Goal: Information Seeking & Learning: Check status

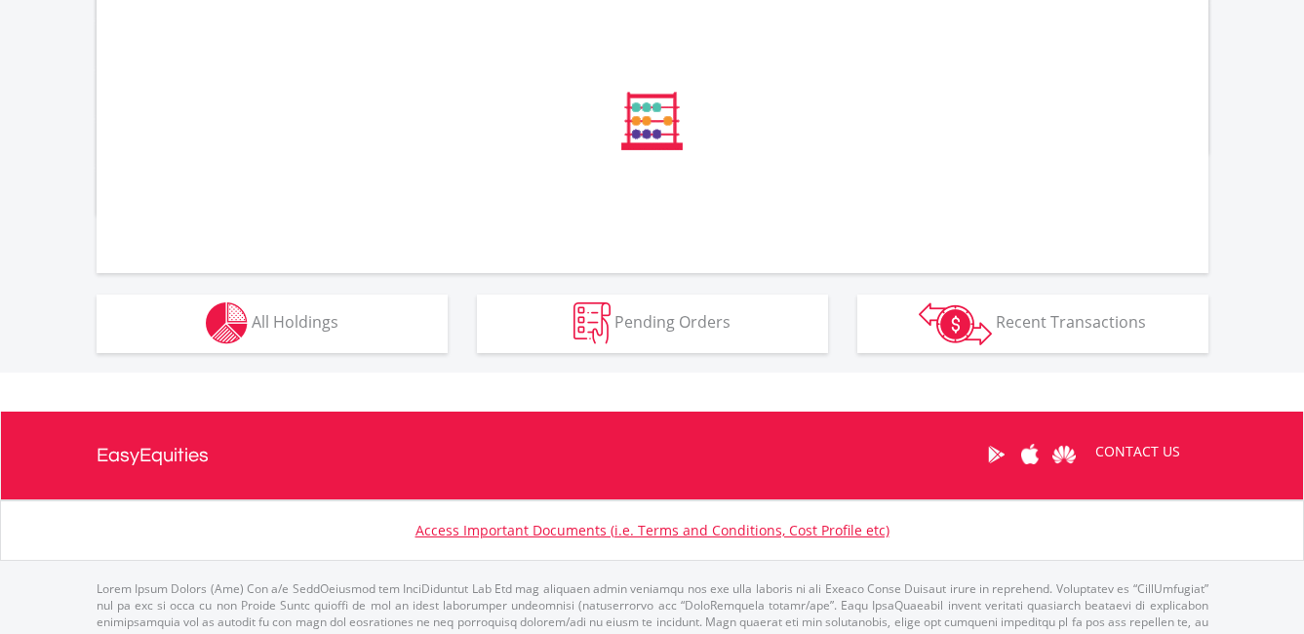
scroll to position [751, 0]
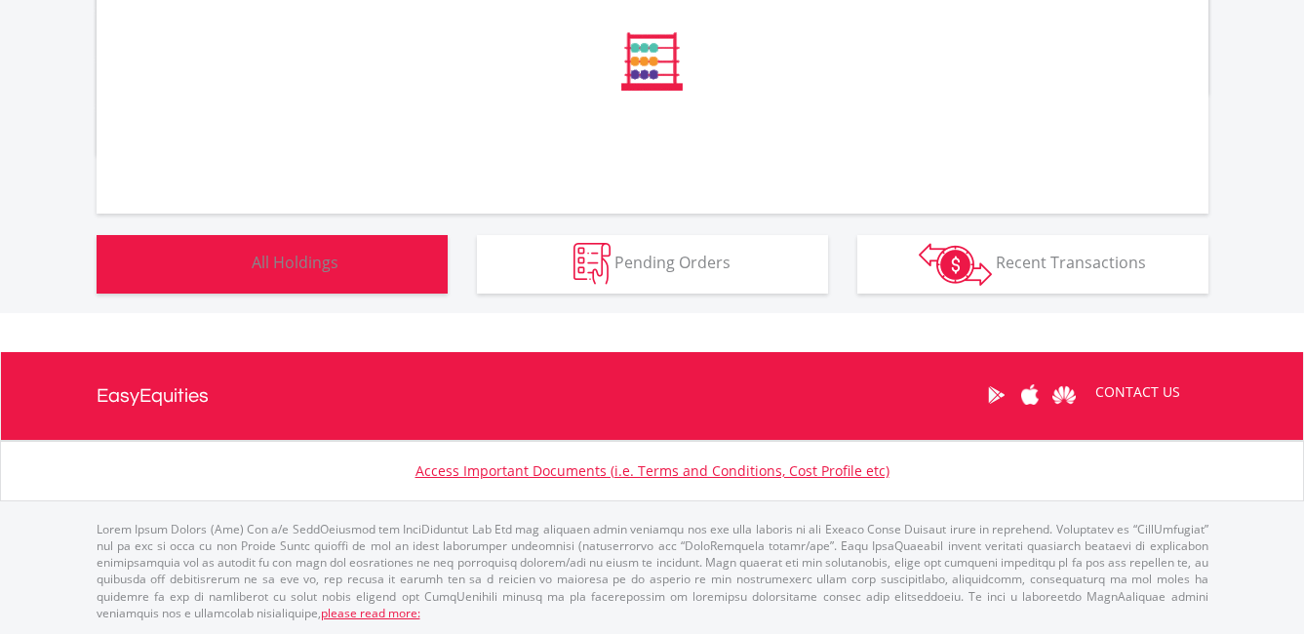
click at [273, 266] on span "All Holdings" at bounding box center [295, 262] width 87 height 21
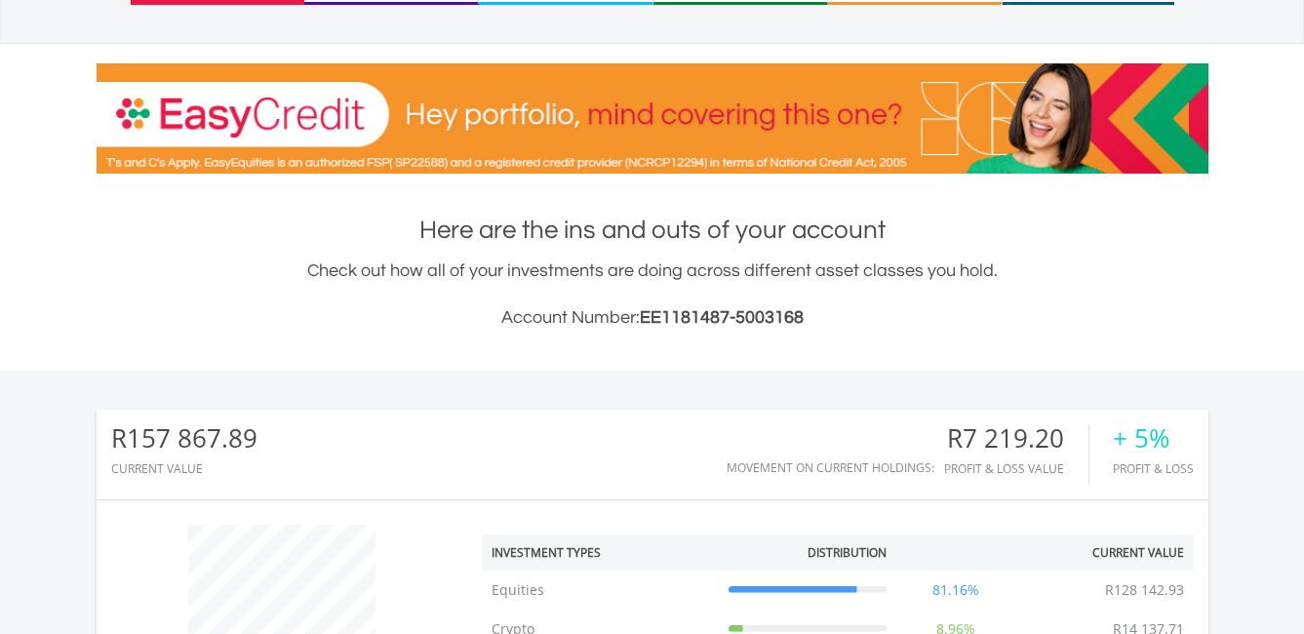
scroll to position [61, 0]
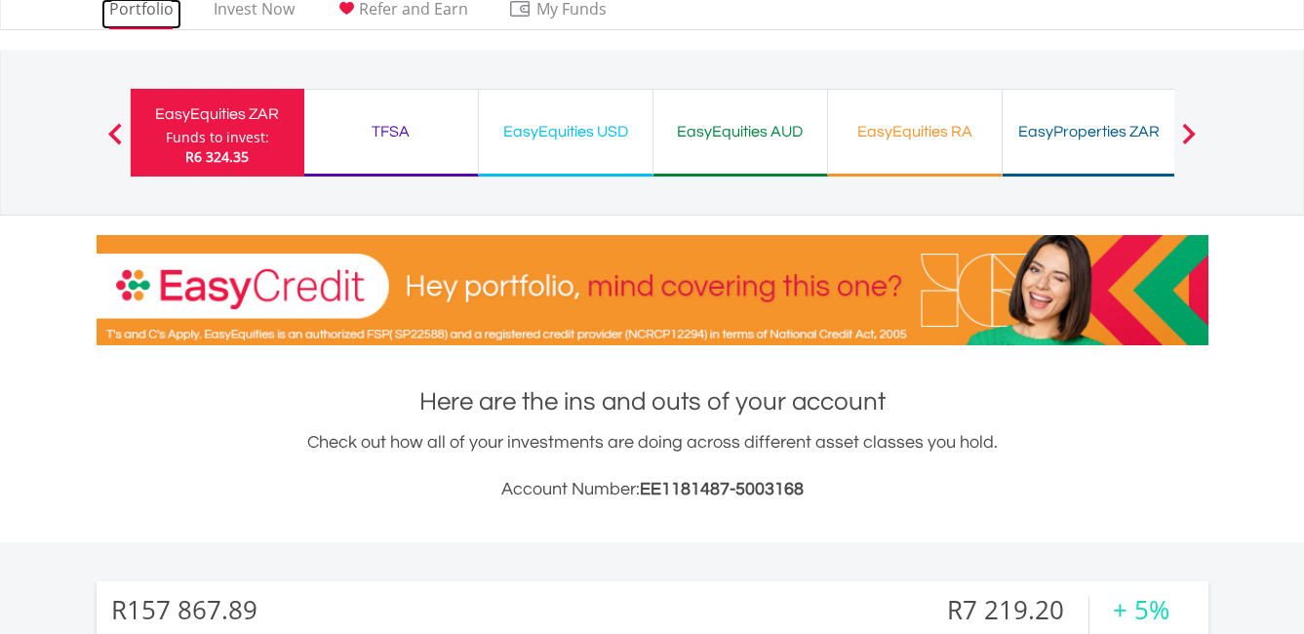
click at [150, 2] on link "Portfolio" at bounding box center [141, 14] width 80 height 30
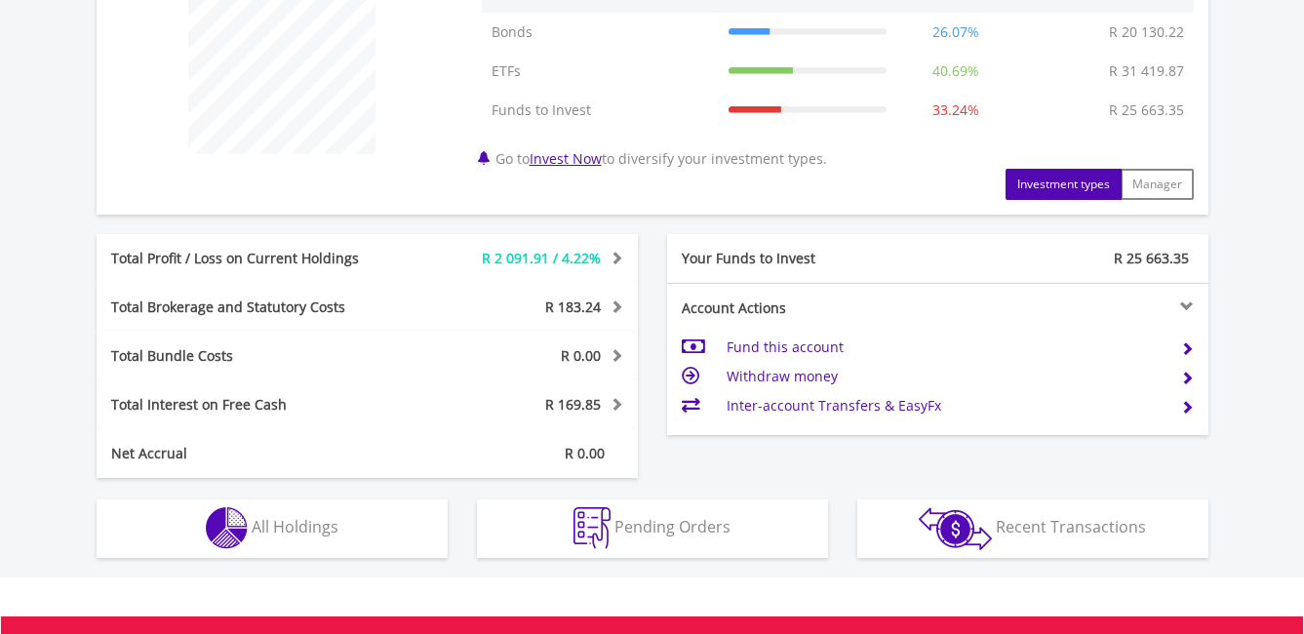
scroll to position [878, 0]
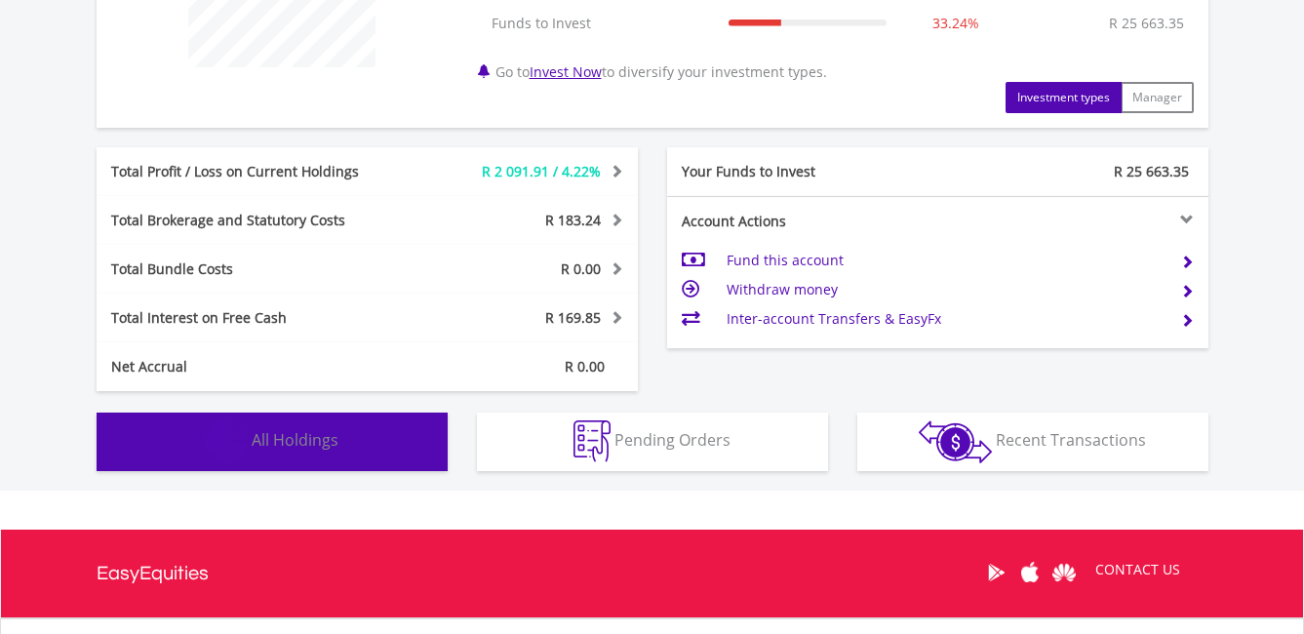
click at [309, 438] on span "All Holdings" at bounding box center [295, 439] width 87 height 21
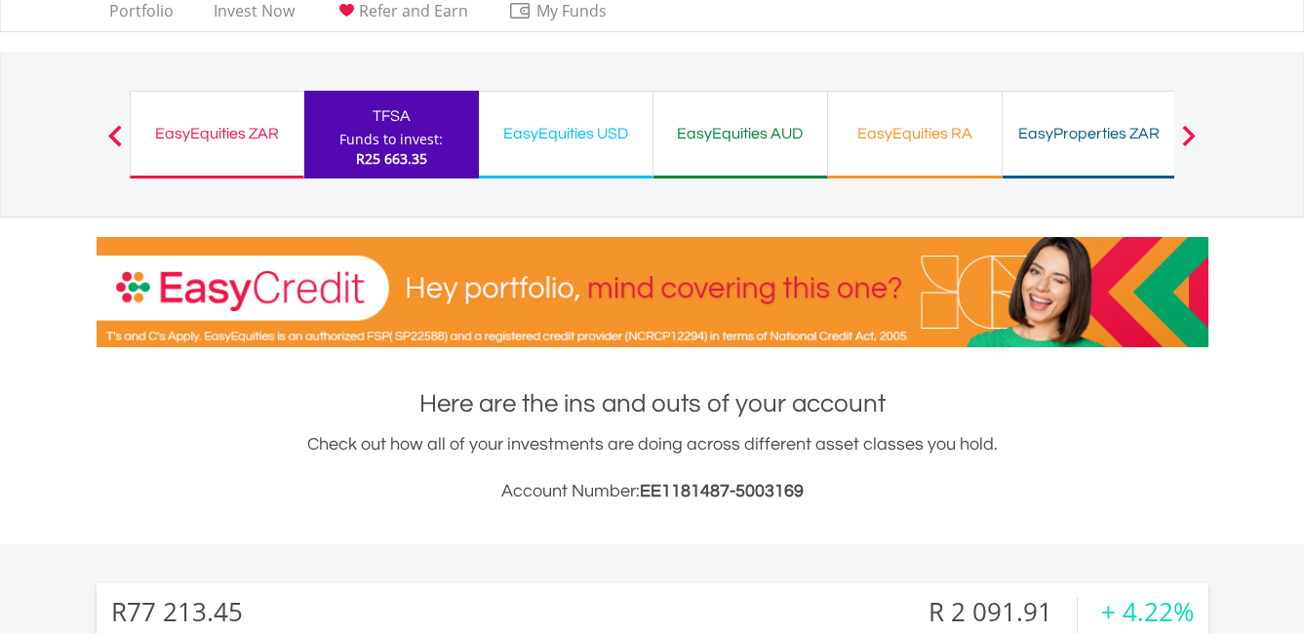
scroll to position [42, 0]
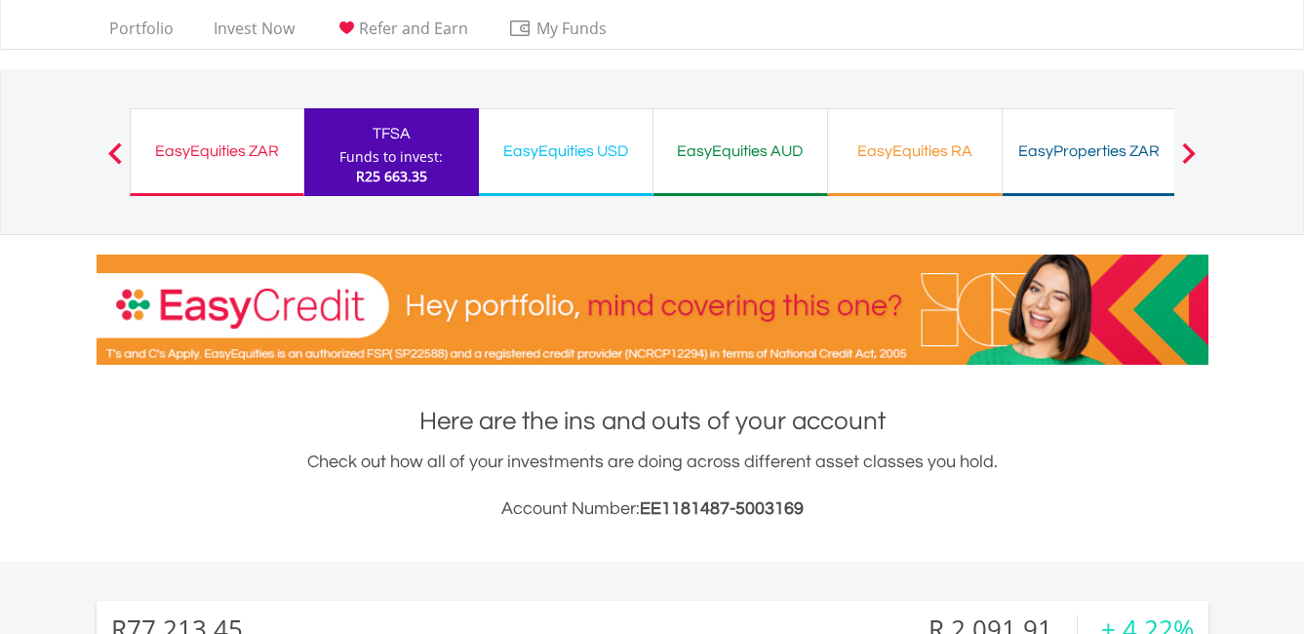
click at [224, 150] on div "EasyEquities ZAR" at bounding box center [216, 150] width 149 height 27
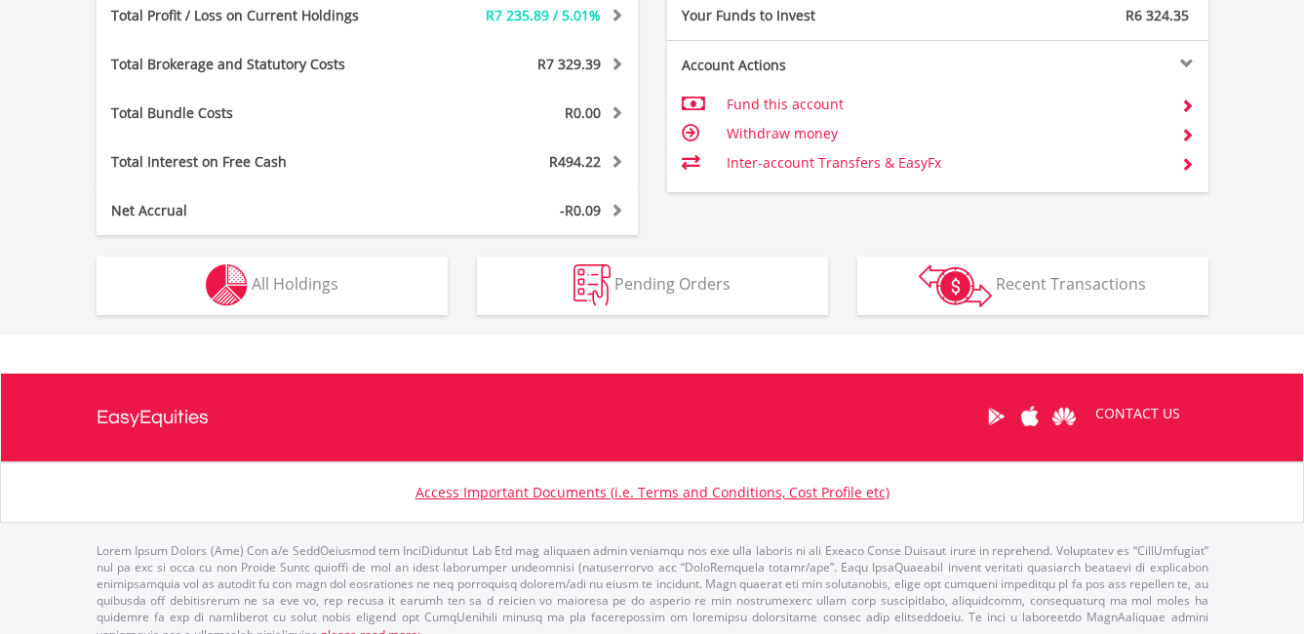
scroll to position [1170, 0]
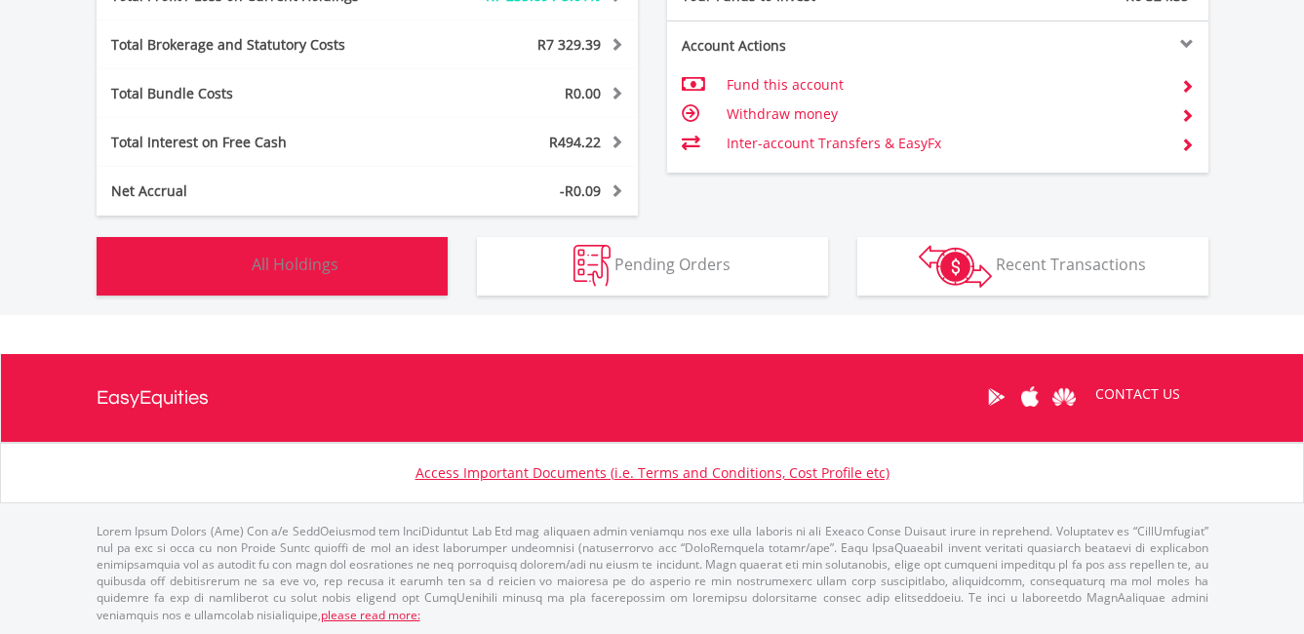
click at [299, 260] on span "All Holdings" at bounding box center [295, 264] width 87 height 21
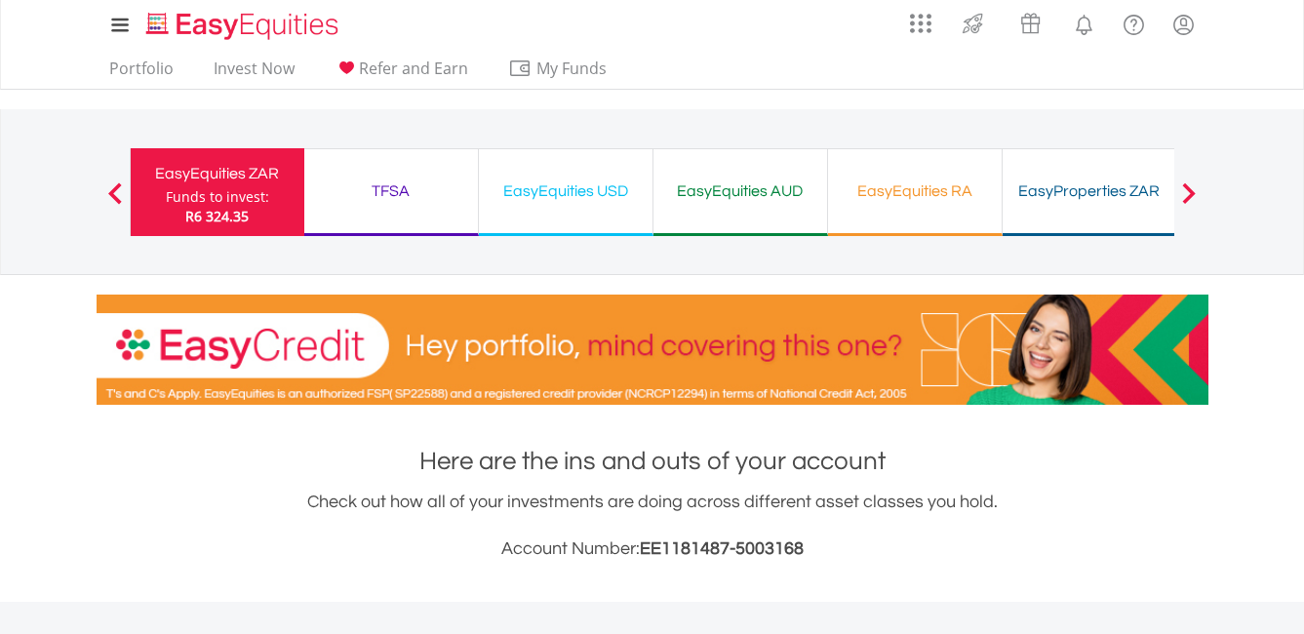
scroll to position [0, 0]
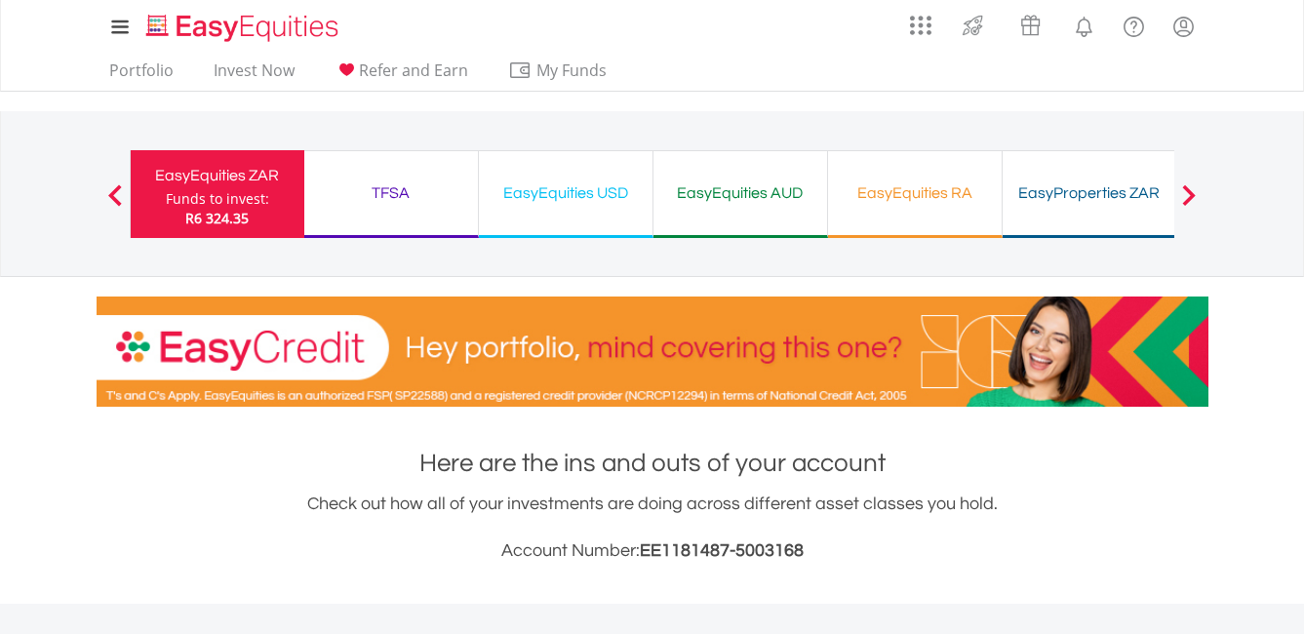
click at [577, 189] on div "EasyEquities USD" at bounding box center [566, 192] width 150 height 27
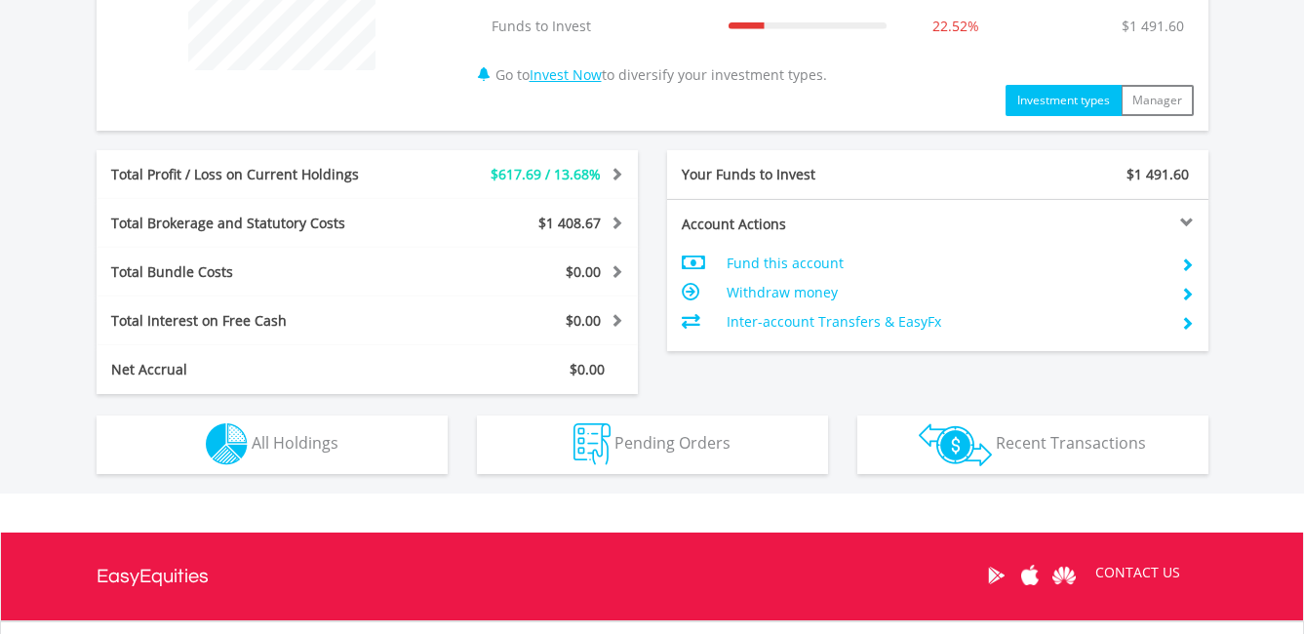
scroll to position [878, 0]
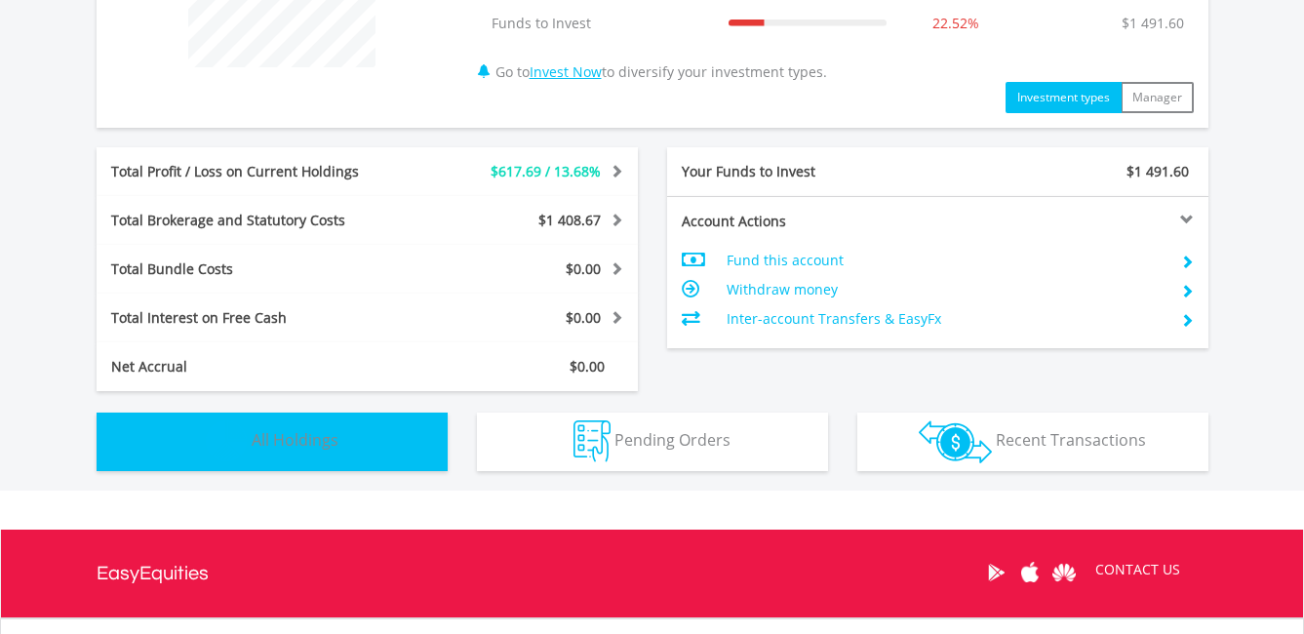
click at [331, 442] on span "All Holdings" at bounding box center [295, 439] width 87 height 21
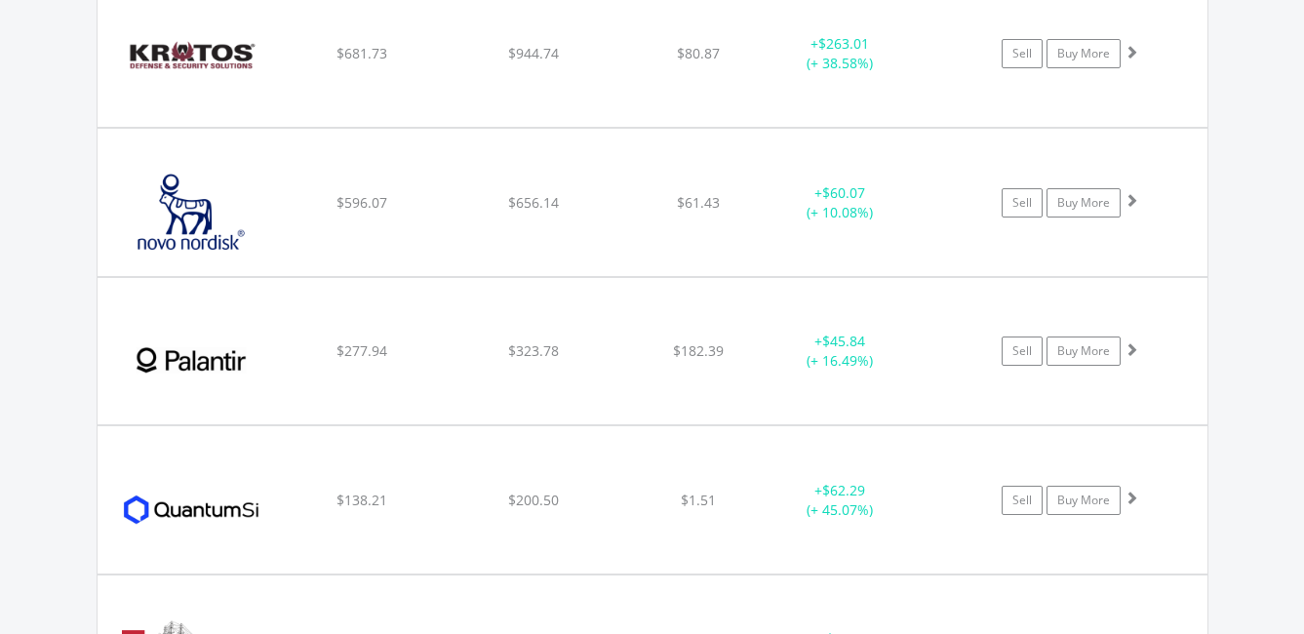
scroll to position [2675, 0]
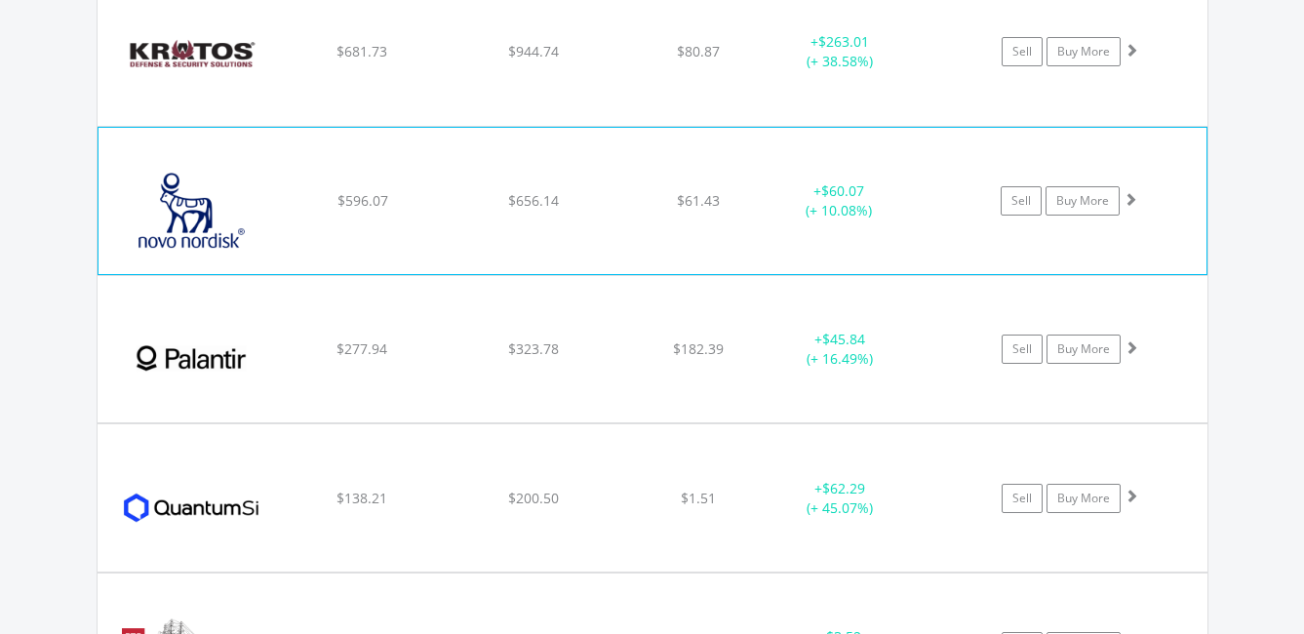
click at [765, 210] on div "+ $60.07 (+ 10.08%)" at bounding box center [838, 200] width 146 height 39
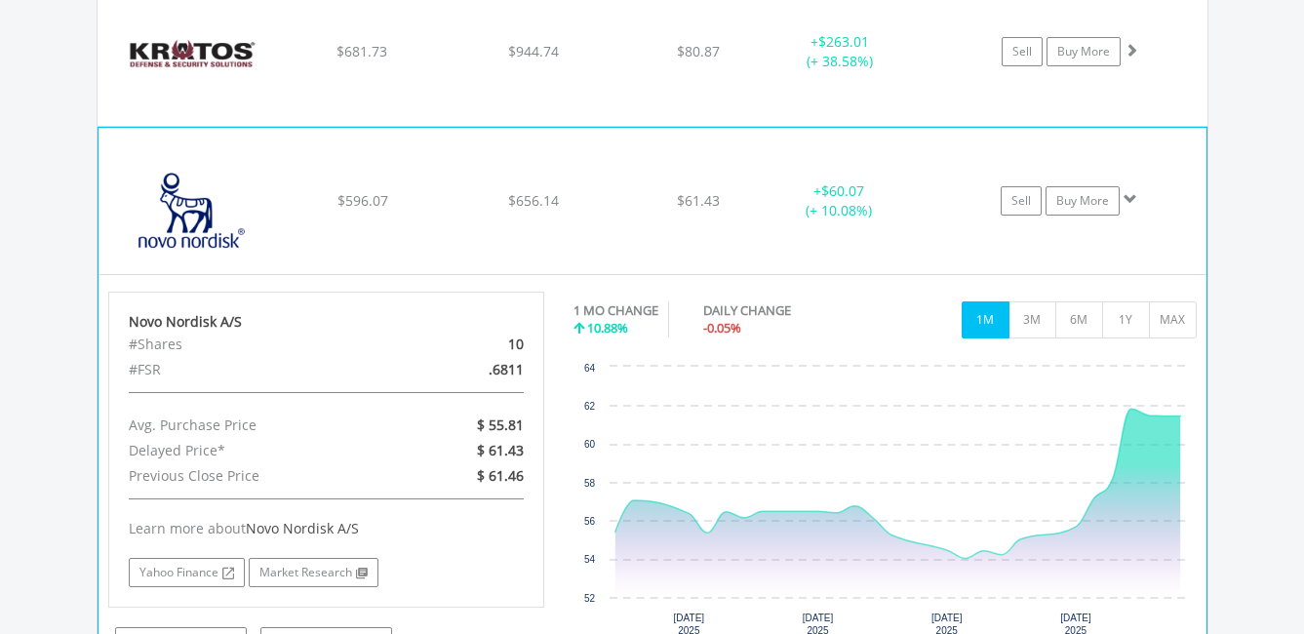
click at [765, 210] on div "+ $60.07 (+ 10.08%)" at bounding box center [838, 200] width 146 height 39
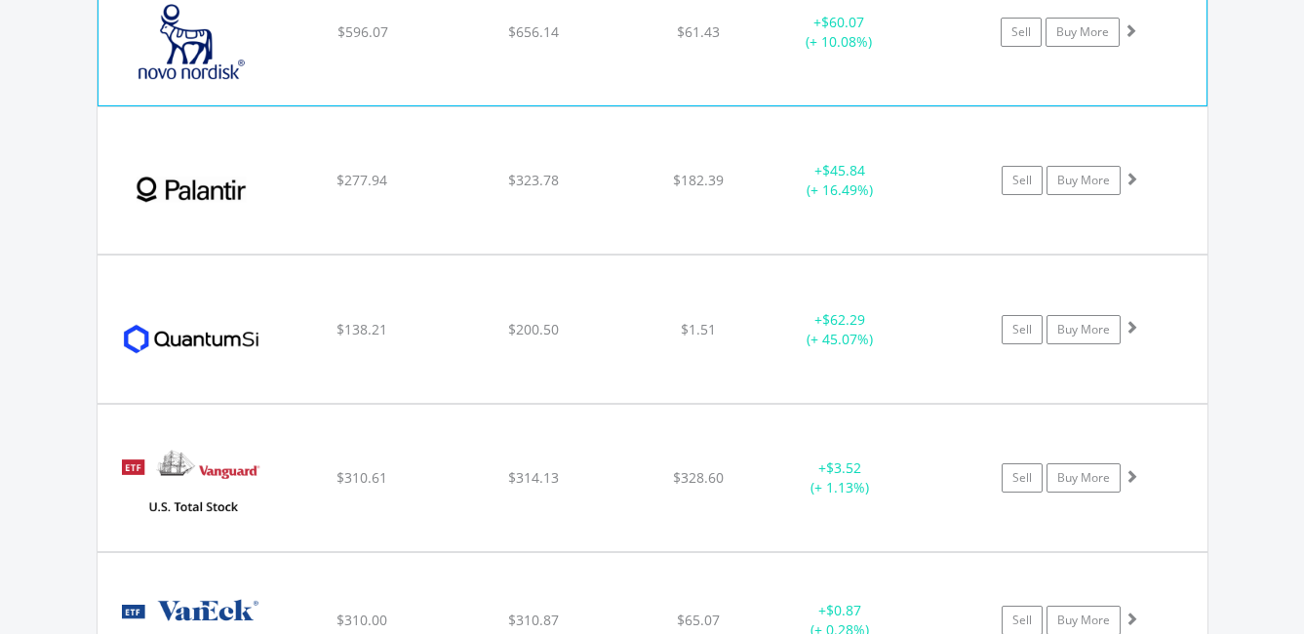
scroll to position [2870, 0]
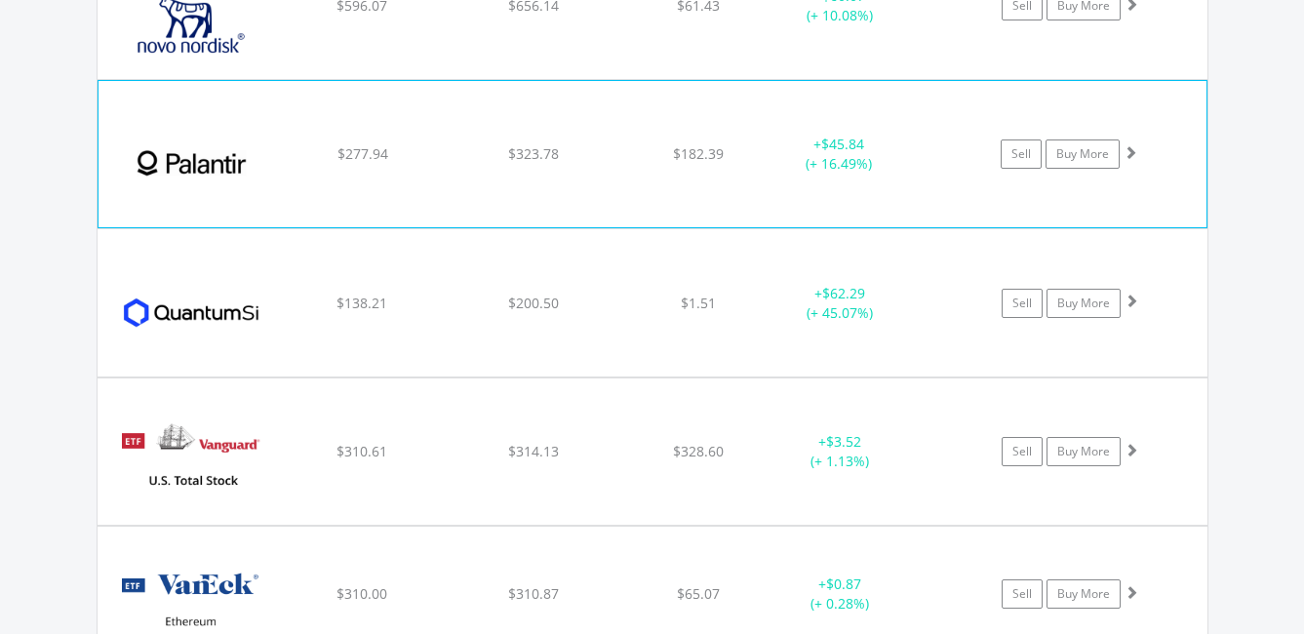
click at [764, 163] on div "$182.39" at bounding box center [698, 154] width 155 height 20
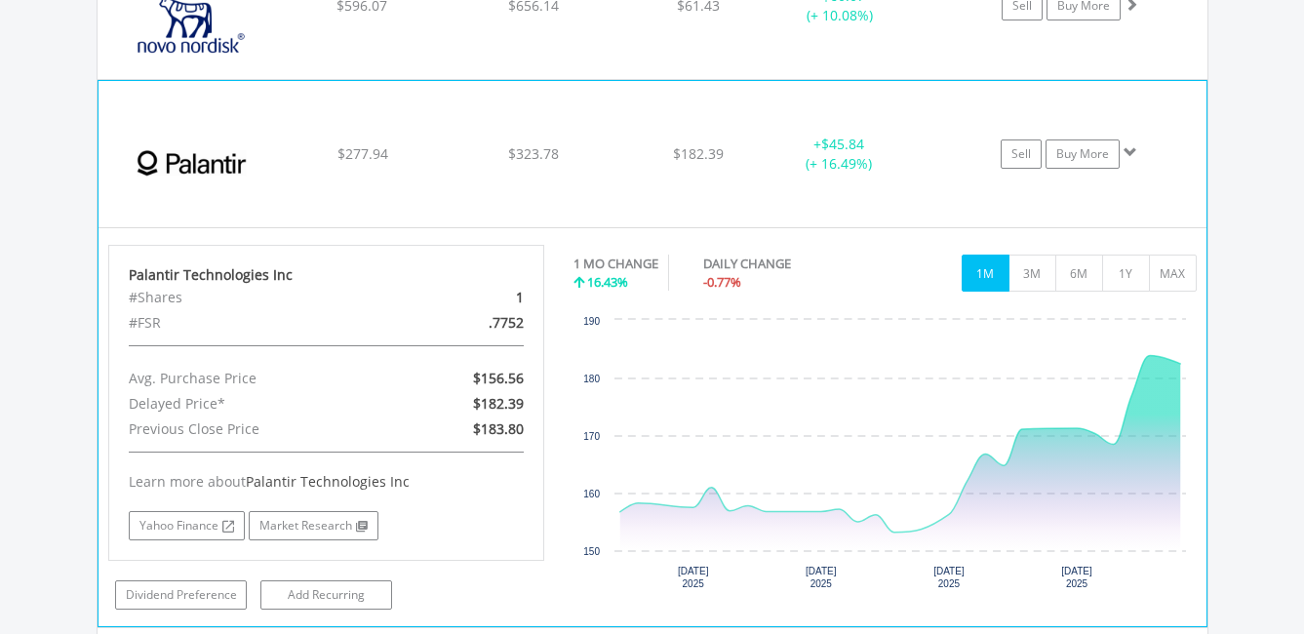
click at [949, 163] on div "+ $45.84 (+ 16.49%)" at bounding box center [862, 154] width 195 height 39
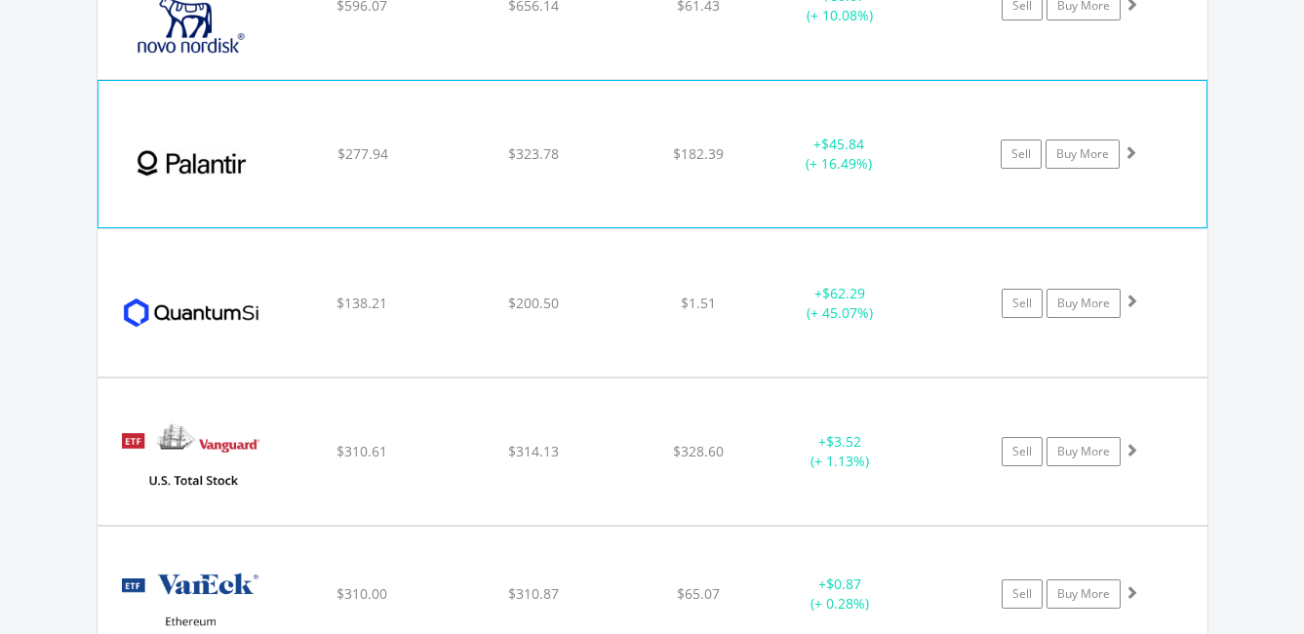
scroll to position [2967, 0]
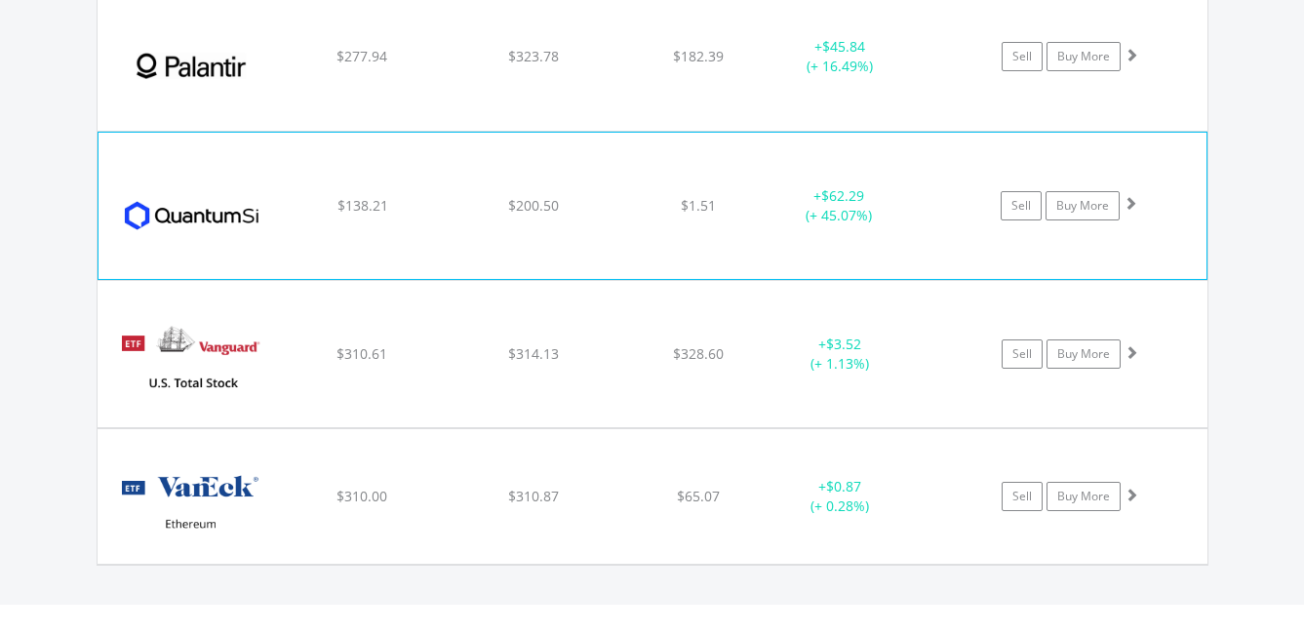
click at [945, 217] on div "+ $62.29 (+ 45.07%)" at bounding box center [862, 205] width 195 height 39
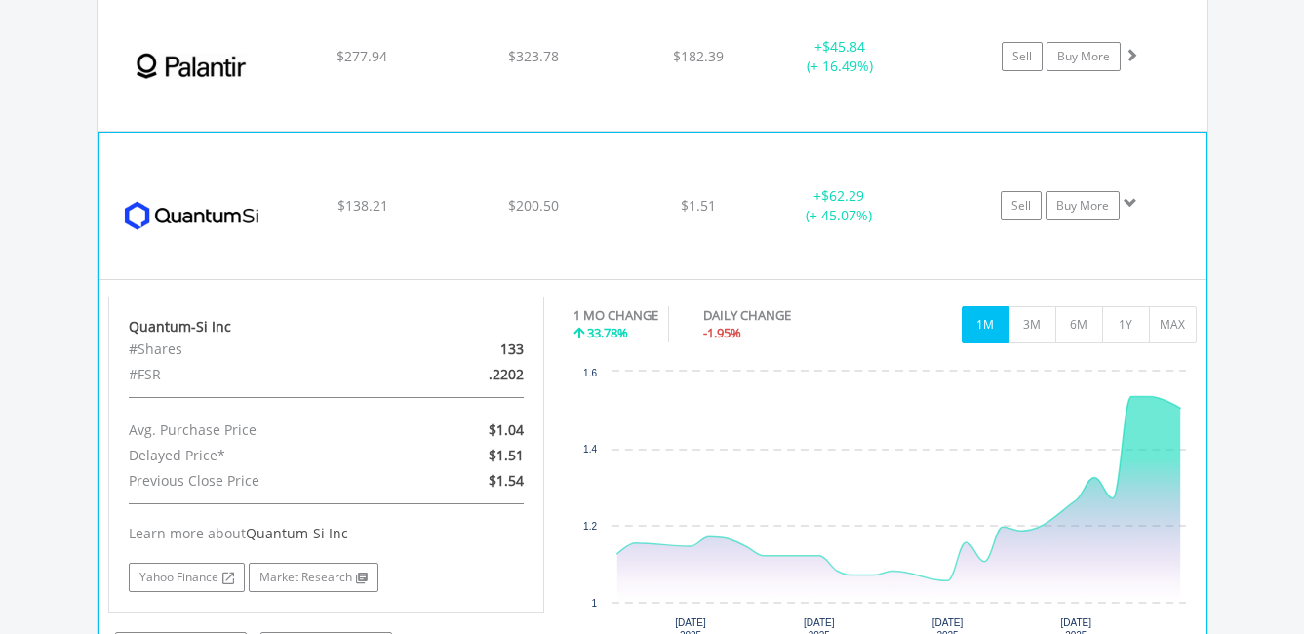
click at [925, 175] on div "﻿ Quantum-Si Inc $138.21 $200.50 $1.51 + $62.29 (+ 45.07%) Sell Buy More" at bounding box center [652, 206] width 1108 height 146
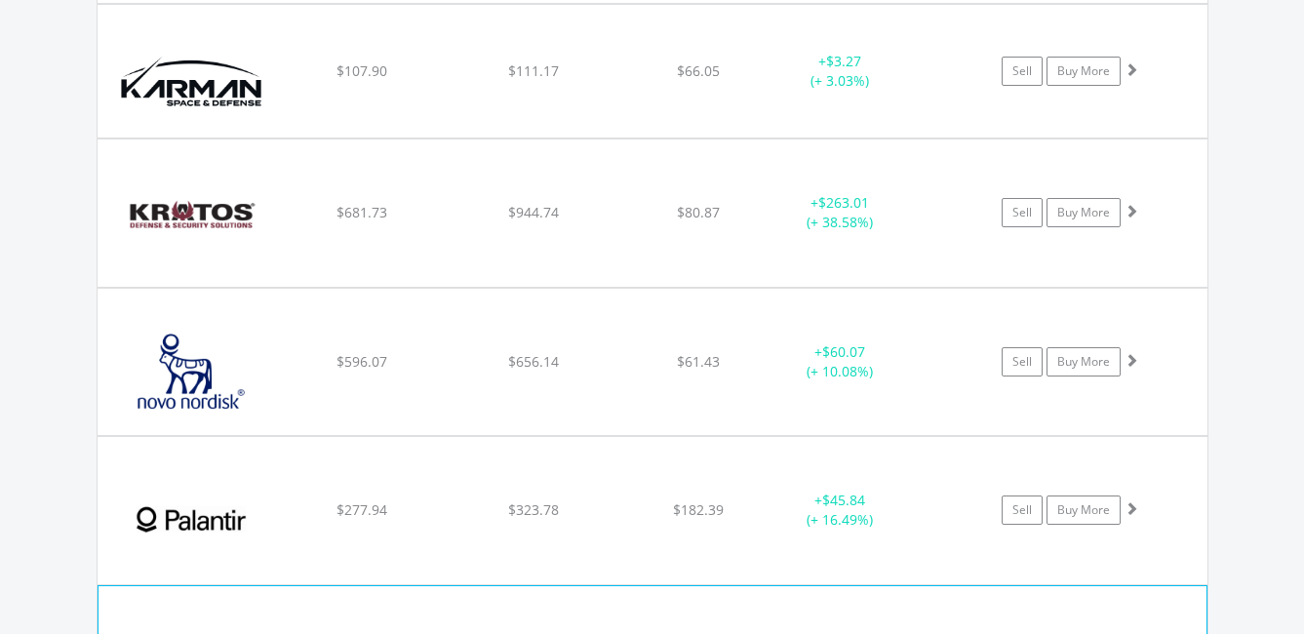
scroll to position [2480, 0]
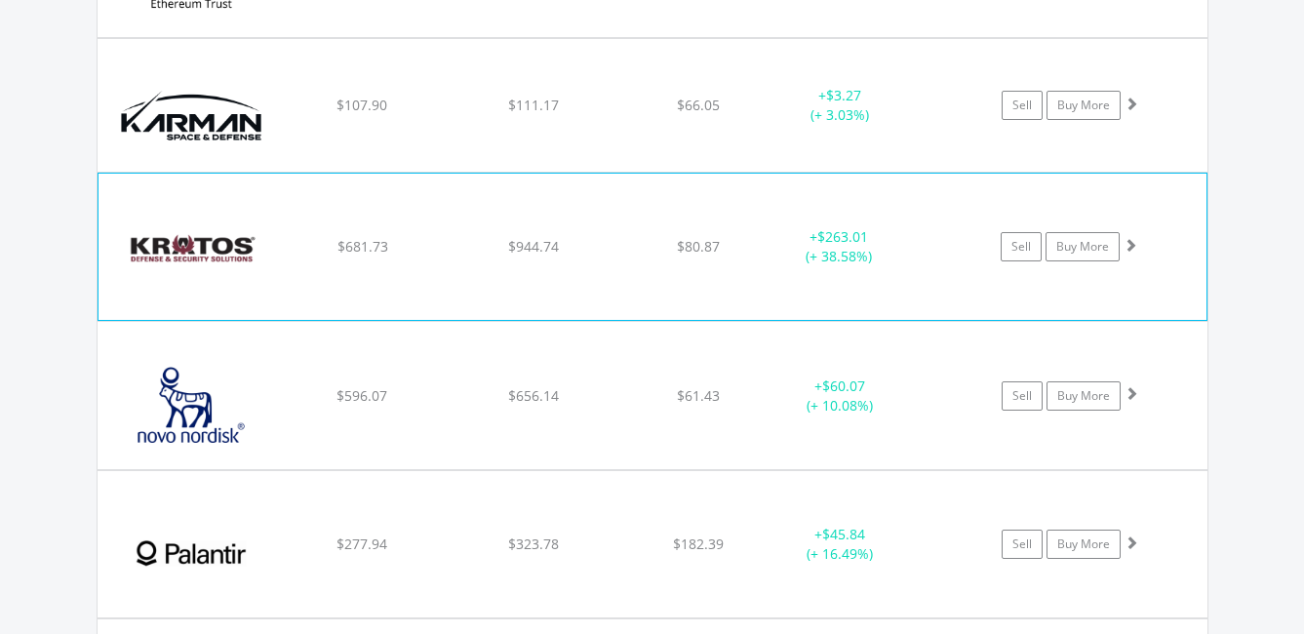
click at [912, 245] on div "+ $263.01 (+ 38.58%)" at bounding box center [838, 246] width 146 height 39
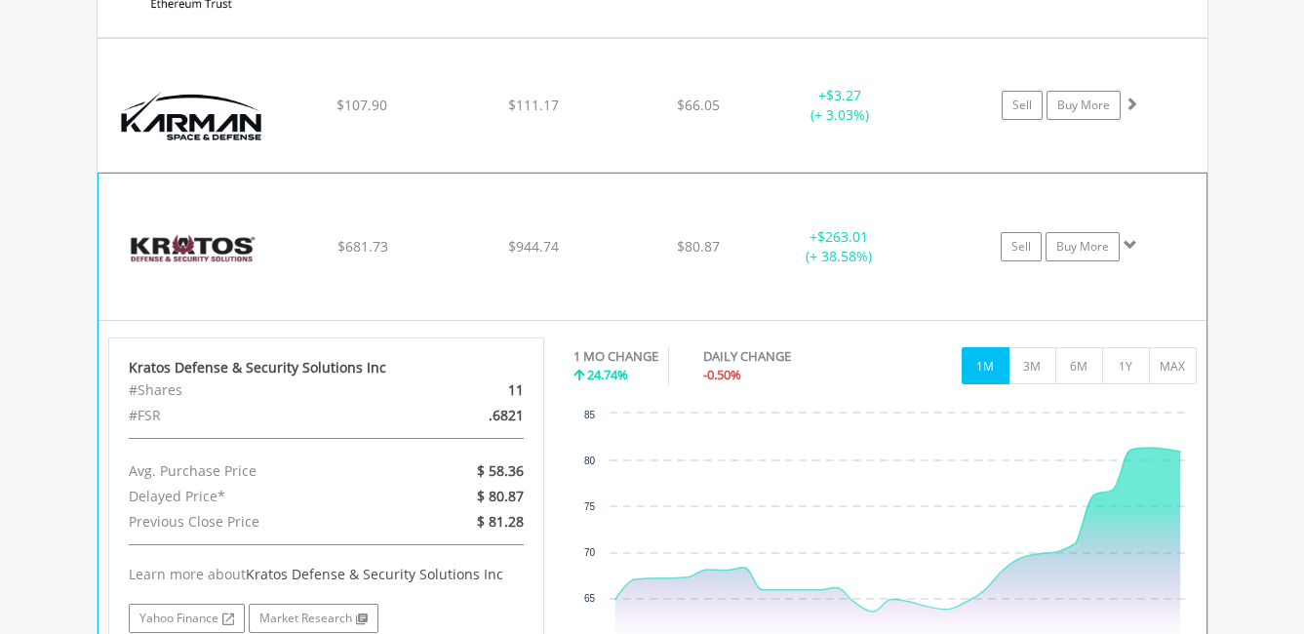
click at [912, 245] on div "+ $263.01 (+ 38.58%)" at bounding box center [838, 246] width 146 height 39
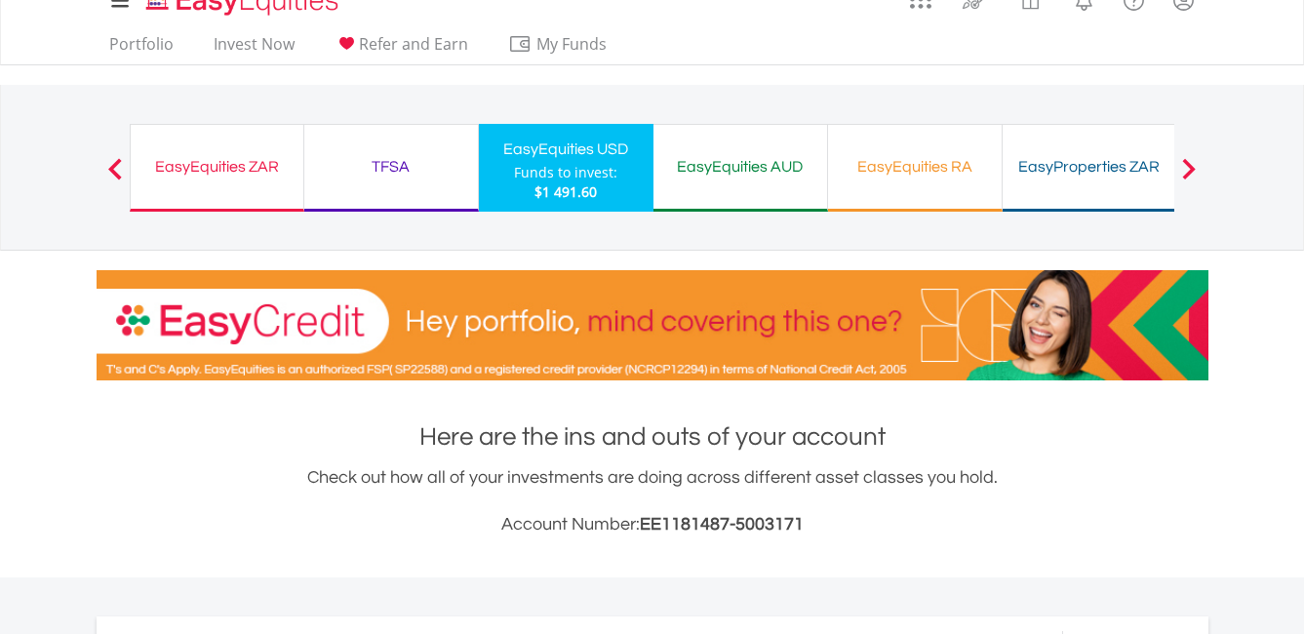
scroll to position [0, 0]
